Goal: Find specific page/section: Find specific page/section

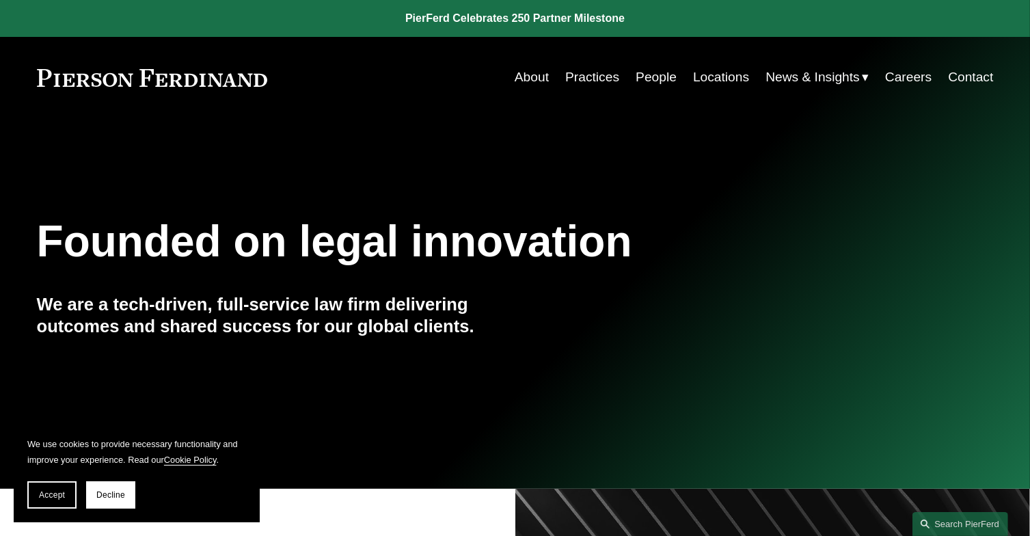
click at [721, 79] on link "Locations" at bounding box center [721, 77] width 56 height 26
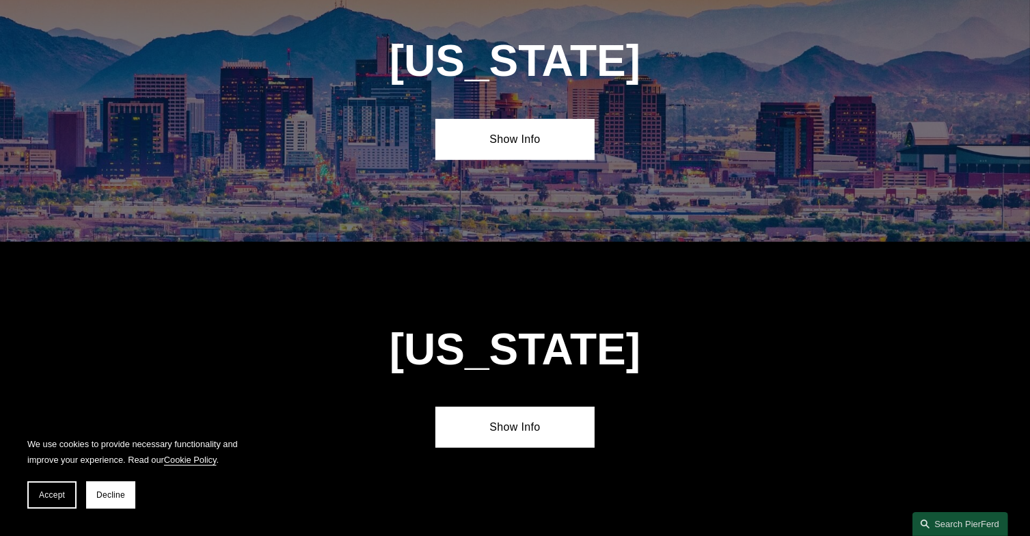
scroll to position [601, 0]
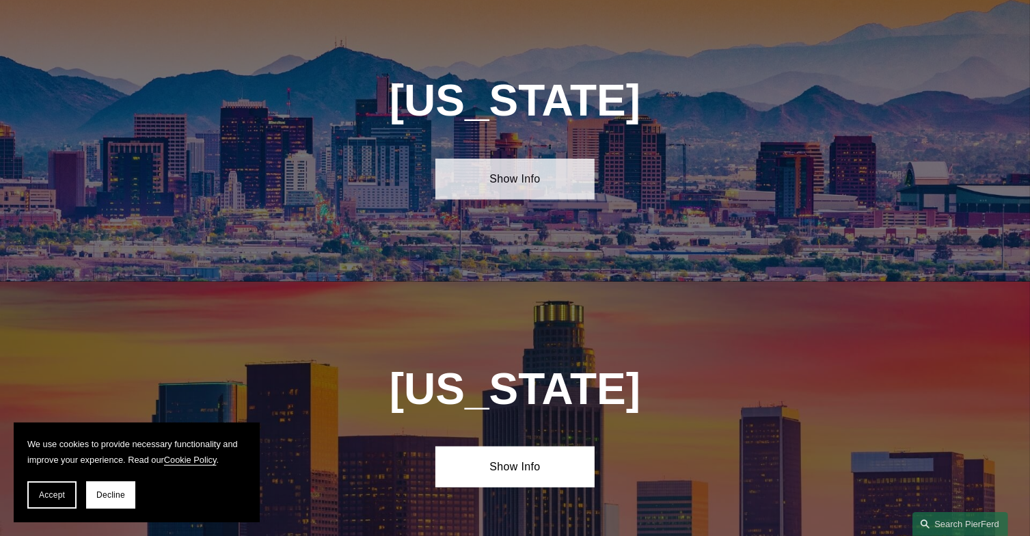
click at [521, 165] on link "Show Info" at bounding box center [514, 179] width 159 height 41
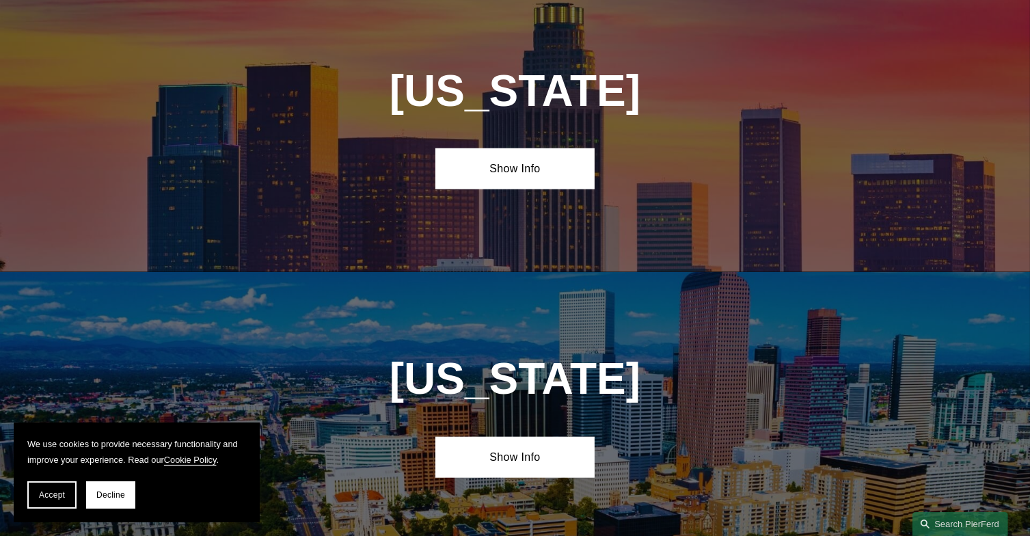
scroll to position [1148, 0]
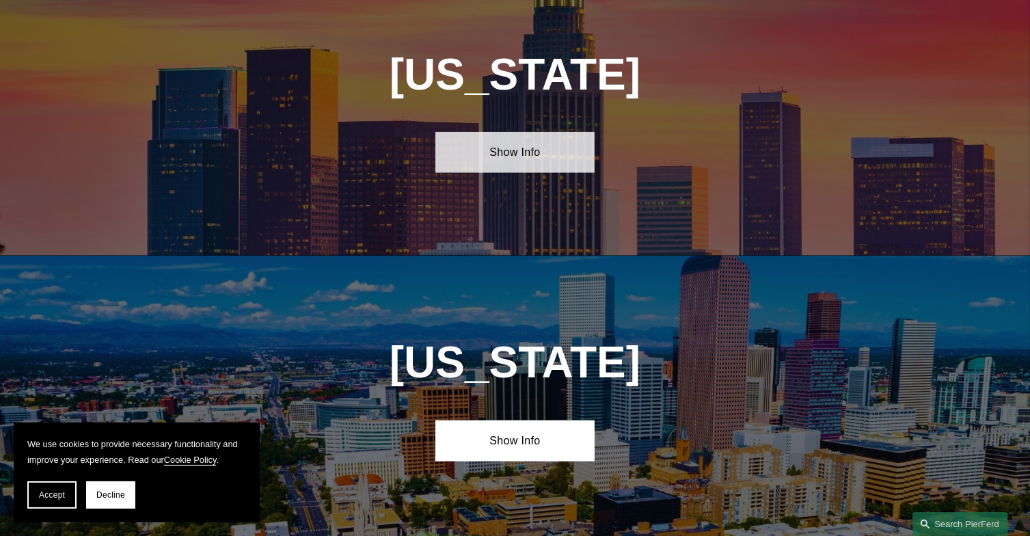
click at [521, 150] on link "Show Info" at bounding box center [514, 152] width 159 height 41
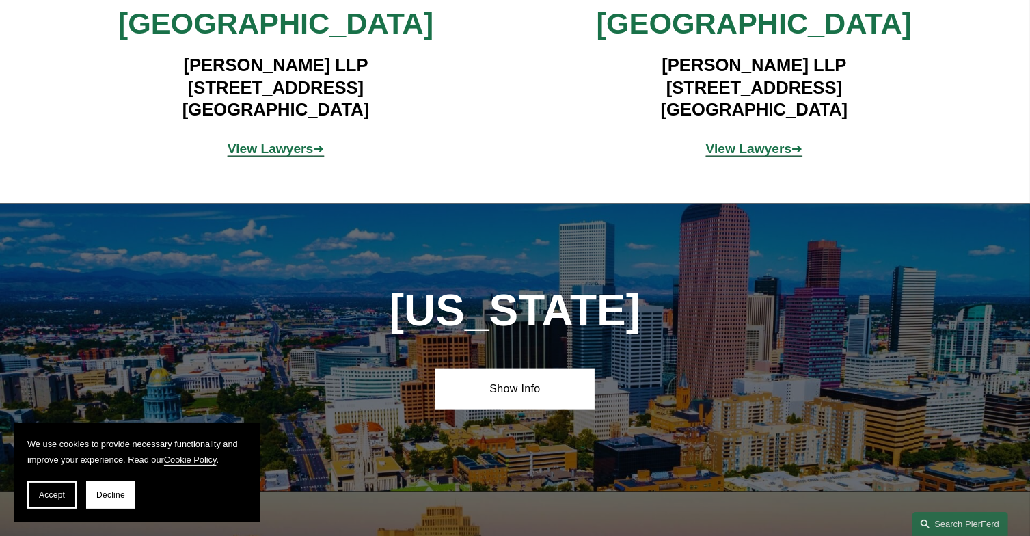
scroll to position [1476, 0]
